Goal: Find specific page/section: Find specific page/section

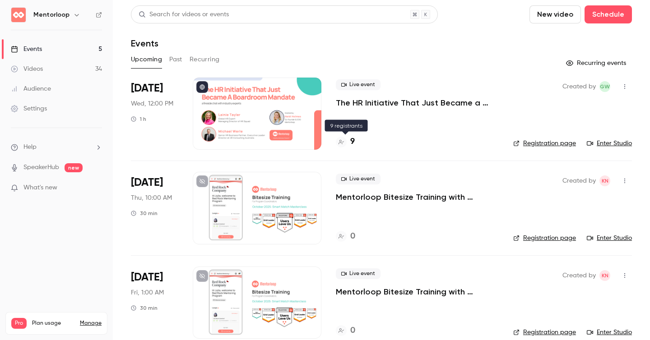
click at [351, 143] on h4 "9" at bounding box center [352, 142] width 5 height 12
